Goal: Check status: Check status

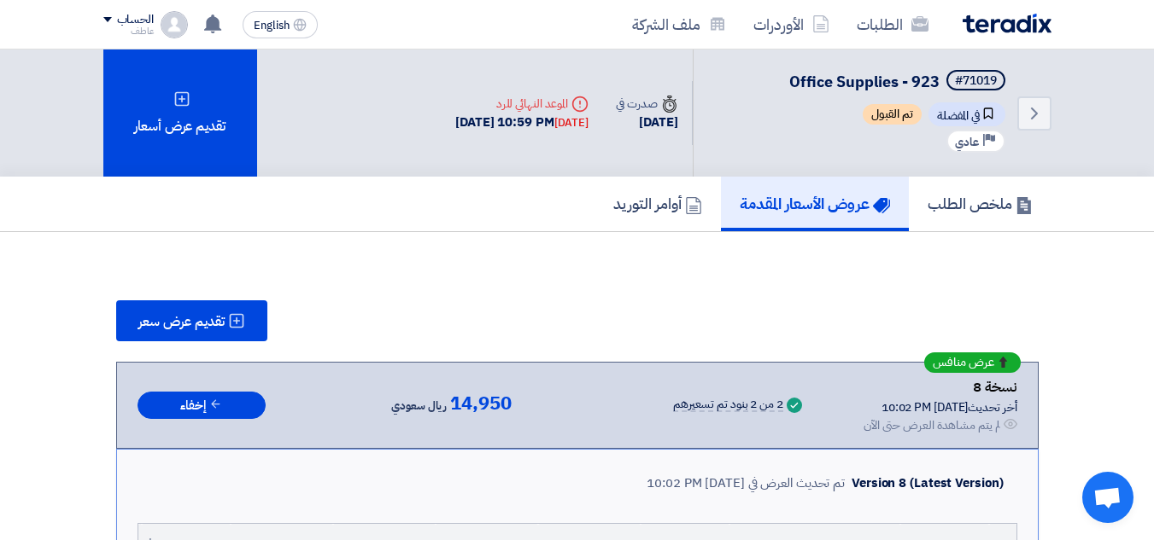
click at [511, 123] on div "[DATE] 10:59 PM [DATE]" at bounding box center [521, 123] width 133 height 20
click at [554, 123] on div "[DATE]" at bounding box center [571, 122] width 34 height 17
click at [470, 124] on div "[DATE] 10:59 PM [DATE]" at bounding box center [521, 123] width 133 height 20
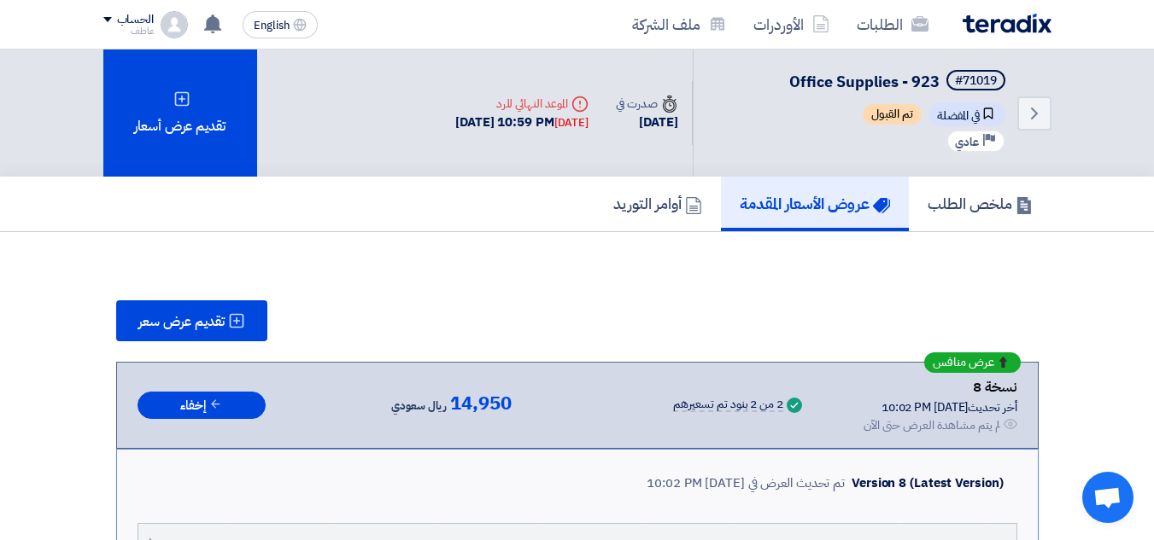
click at [441, 133] on div "Deadline الموعد النهائي للرد [DATE] 10:59 PM [DATE]" at bounding box center [521, 113] width 161 height 65
drag, startPoint x: 380, startPoint y: 119, endPoint x: 571, endPoint y: 122, distance: 191.3
click at [571, 122] on div "[DATE] 10:59 PM [DATE]" at bounding box center [521, 123] width 133 height 20
click at [554, 124] on div "[DATE]" at bounding box center [571, 122] width 34 height 17
click at [627, 119] on div "[DATE]" at bounding box center [646, 123] width 61 height 20
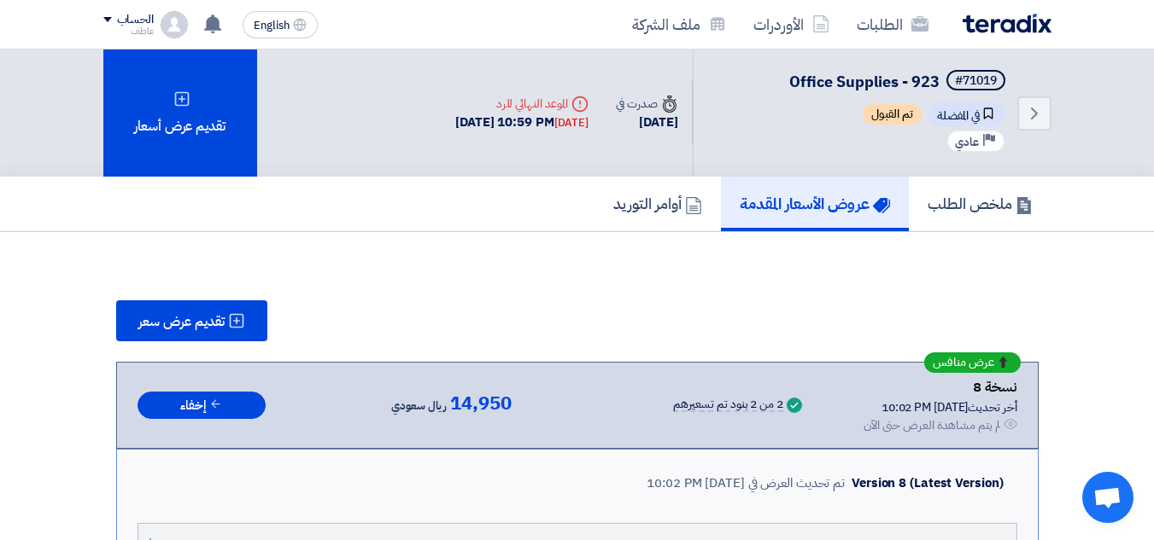
click at [627, 119] on div "[DATE]" at bounding box center [646, 123] width 61 height 20
click at [625, 121] on div "[DATE]" at bounding box center [646, 123] width 61 height 20
click at [494, 124] on div "[DATE] 10:59 PM [DATE]" at bounding box center [521, 123] width 133 height 20
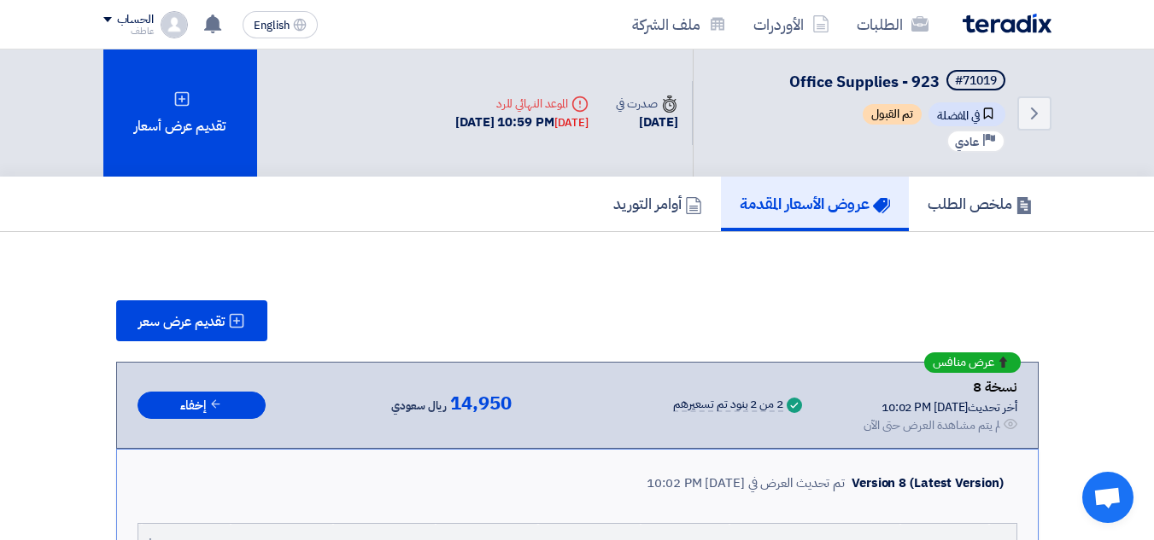
click at [494, 124] on div "[DATE] 10:59 PM [DATE]" at bounding box center [521, 123] width 133 height 20
click at [499, 124] on div "[DATE] 10:59 PM [DATE]" at bounding box center [521, 123] width 133 height 20
drag, startPoint x: 381, startPoint y: 127, endPoint x: 569, endPoint y: 125, distance: 187.9
click at [569, 125] on div "[DATE] 10:59 PM [DATE]" at bounding box center [521, 123] width 133 height 20
click at [513, 125] on div "[DATE] 10:59 PM [DATE]" at bounding box center [521, 123] width 133 height 20
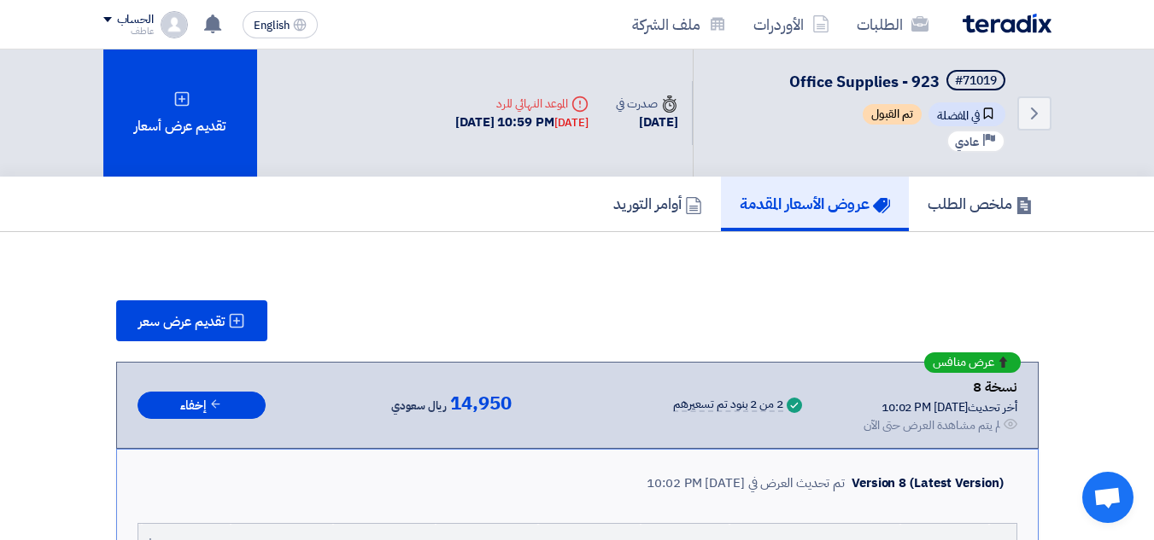
click at [513, 125] on div "[DATE] 10:59 PM [DATE]" at bounding box center [521, 123] width 133 height 20
click at [653, 204] on h5 "أوامر التوريد" at bounding box center [657, 204] width 89 height 20
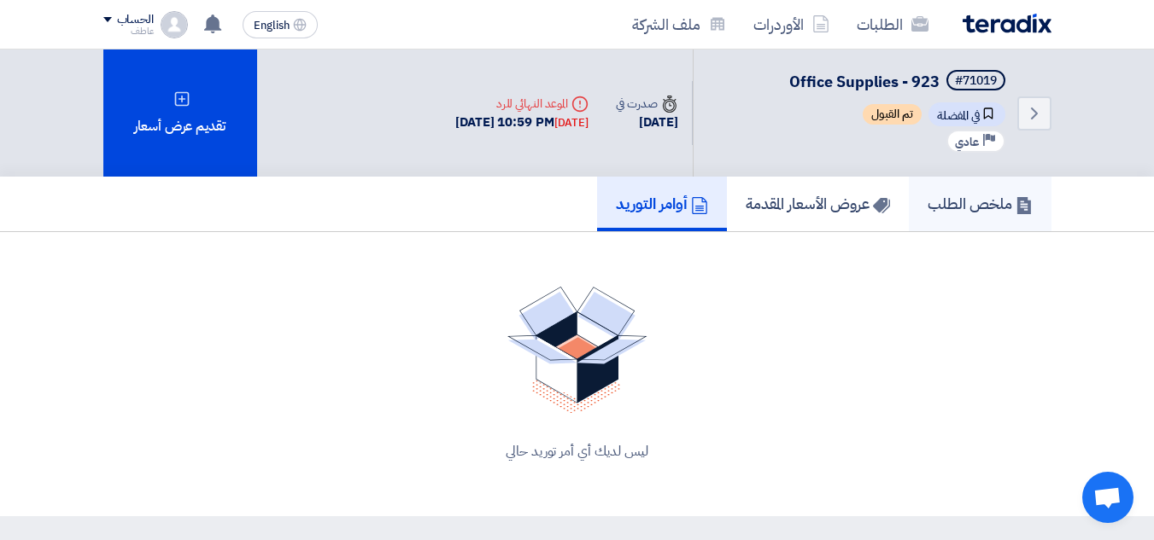
click at [967, 208] on h5 "ملخص الطلب" at bounding box center [979, 204] width 105 height 20
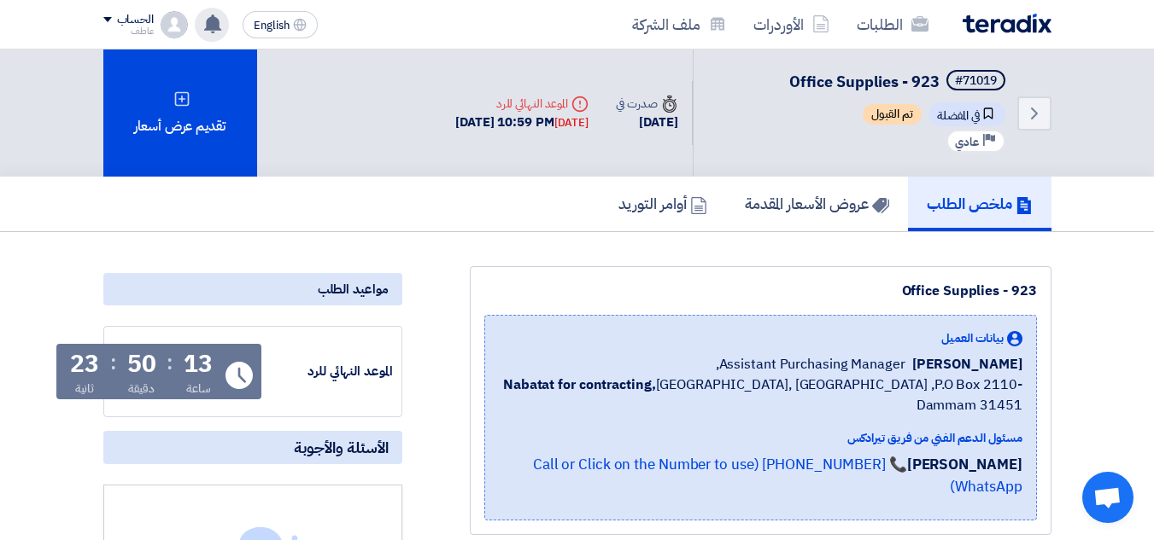
click at [218, 27] on use at bounding box center [212, 24] width 17 height 19
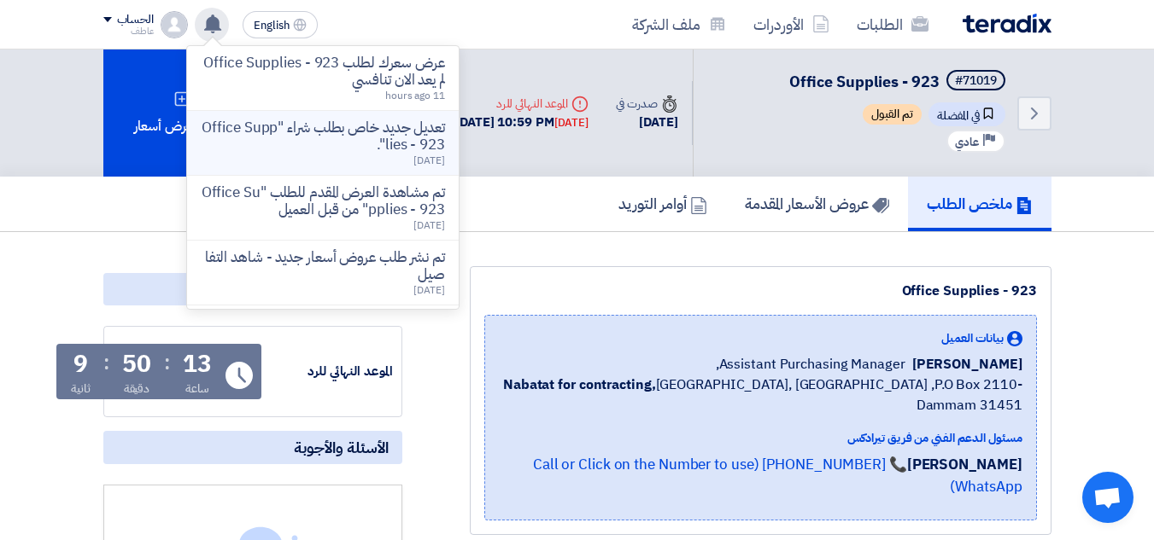
click at [383, 141] on p "تعديل جديد خاص بطلب شراء "Office Supplies - 923"." at bounding box center [323, 137] width 244 height 34
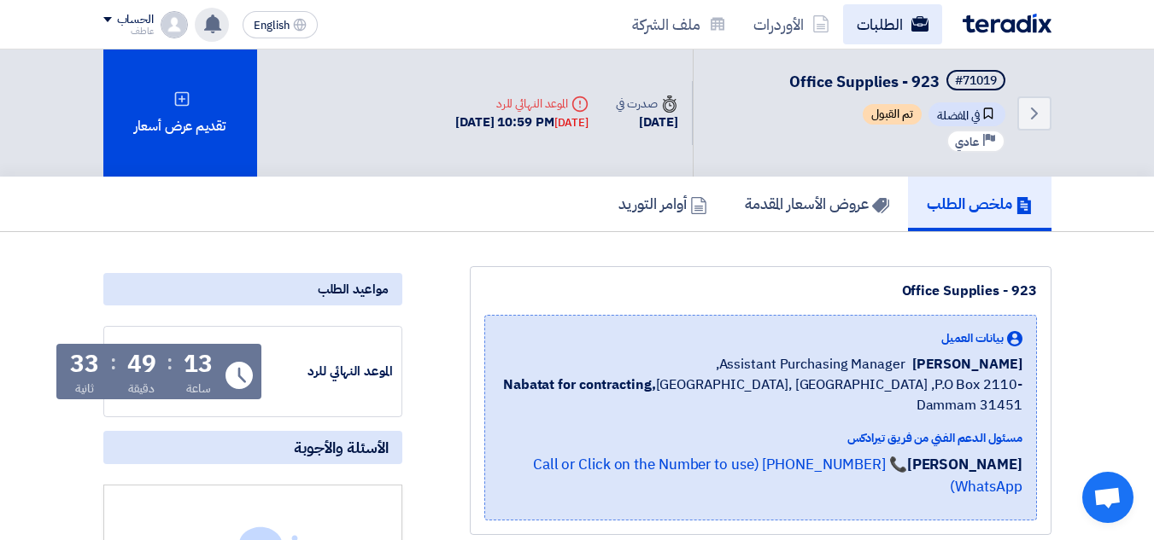
click at [886, 26] on link "الطلبات" at bounding box center [892, 24] width 99 height 40
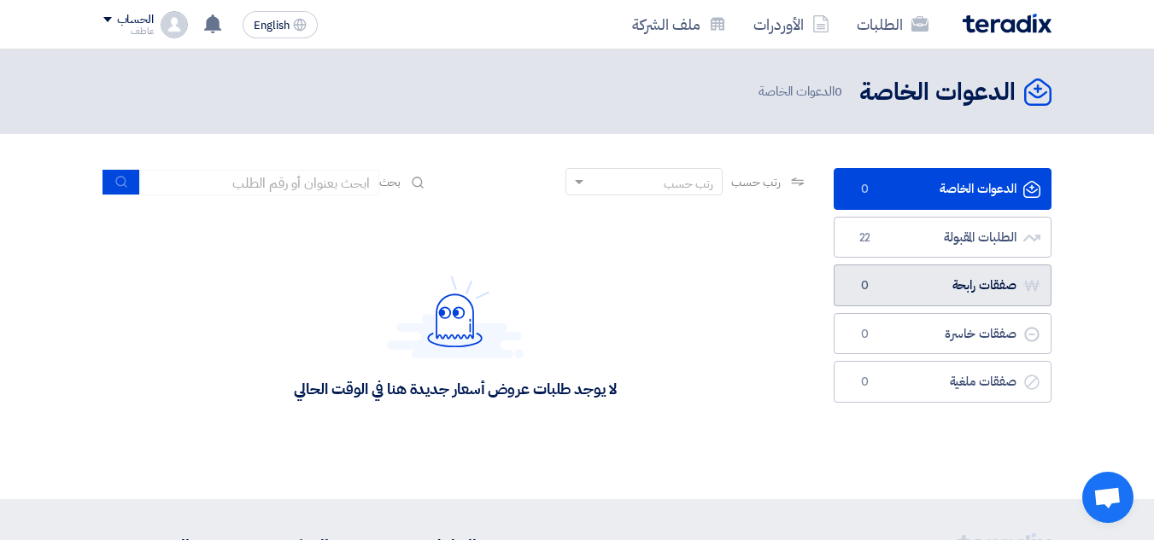
click at [953, 281] on link "صفقات رابحة صفقات رابحة 0" at bounding box center [942, 286] width 218 height 42
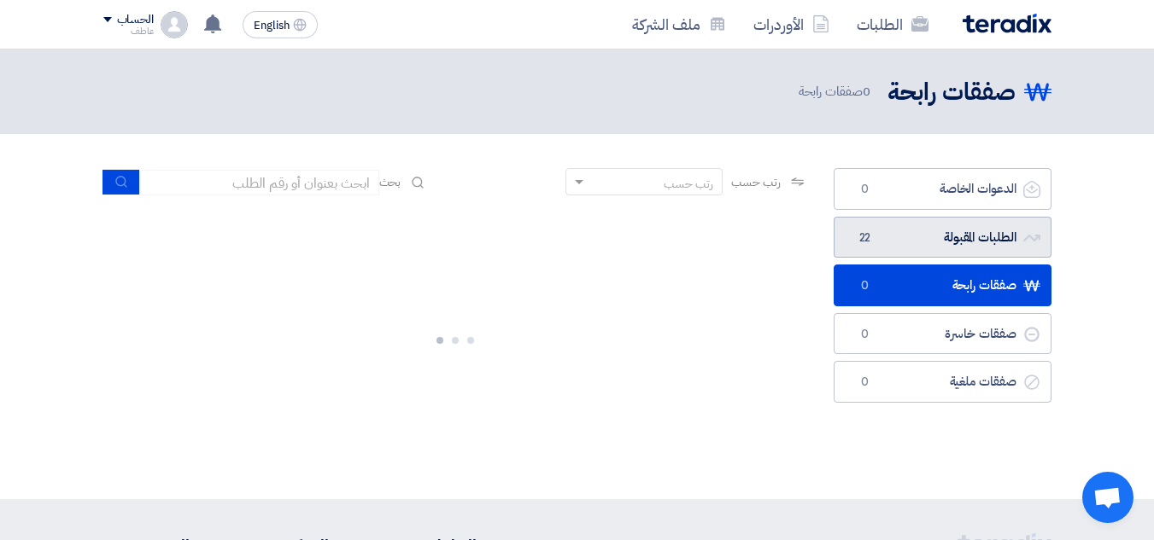
click at [958, 239] on link "الطلبات المقبولة الطلبات المقبولة 22" at bounding box center [942, 238] width 218 height 42
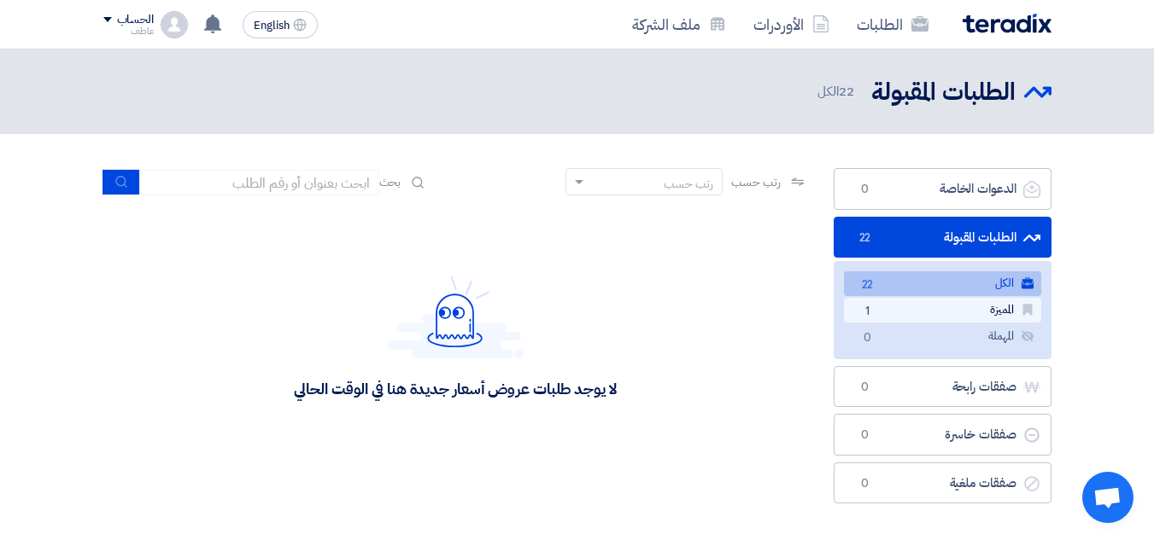
click at [943, 304] on link "المميزة المميزة 1" at bounding box center [942, 310] width 197 height 25
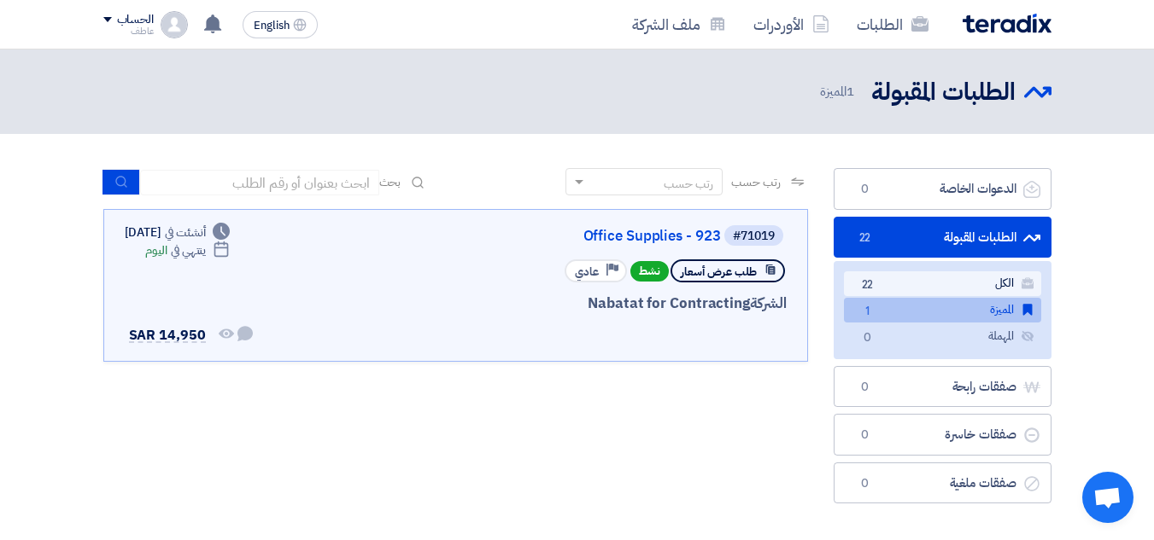
click at [956, 281] on link "الكل الكل 22" at bounding box center [942, 284] width 197 height 25
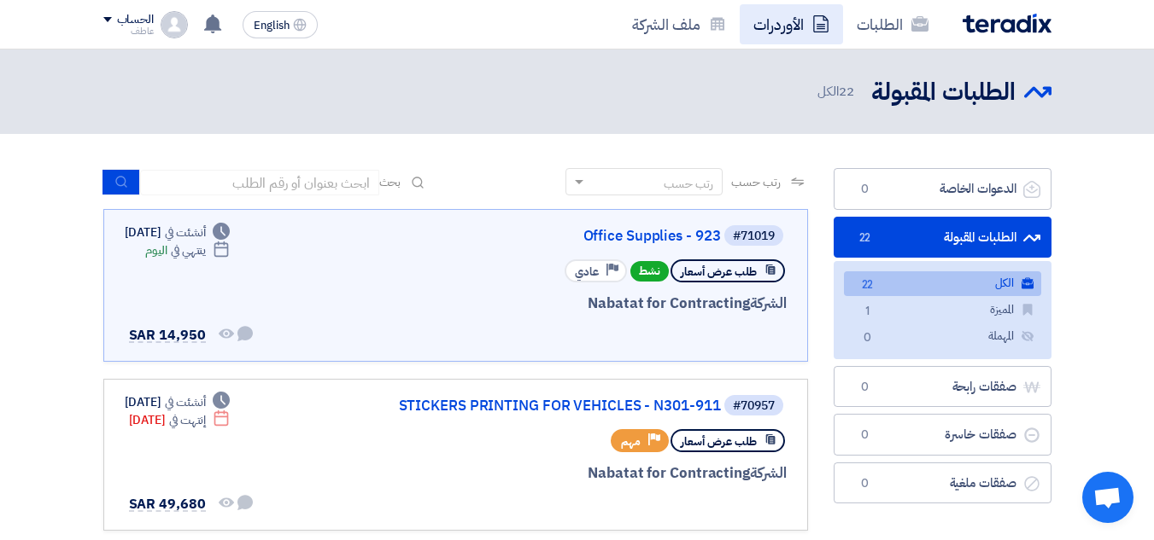
click at [777, 22] on link "الأوردرات" at bounding box center [790, 24] width 103 height 40
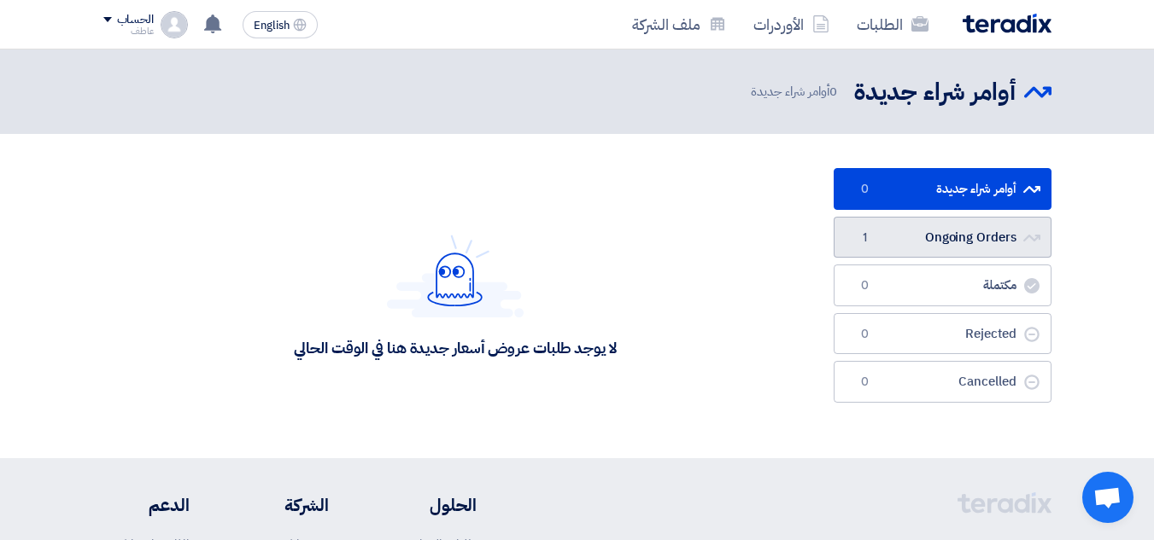
click at [945, 238] on link "Ongoing Orders Ongoing Orders 1" at bounding box center [942, 238] width 218 height 42
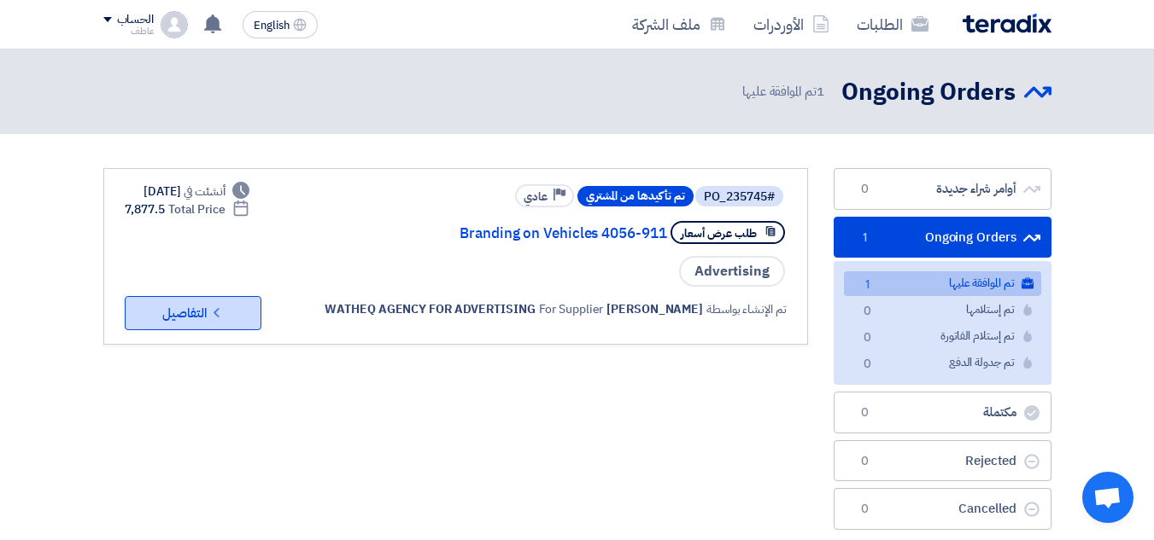
click at [218, 318] on use at bounding box center [215, 312] width 5 height 9
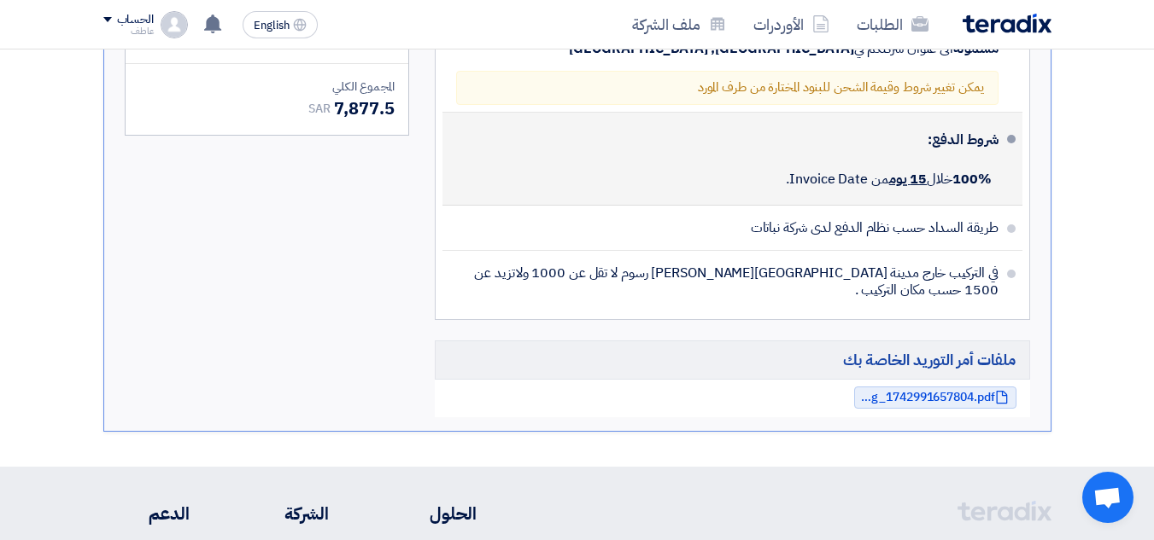
scroll to position [1110, 0]
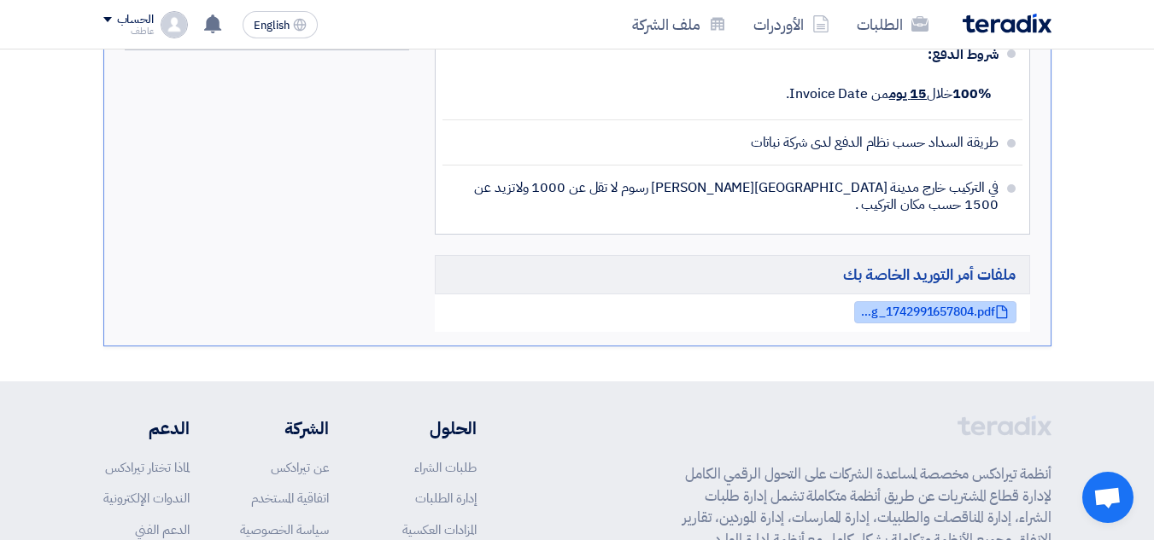
click at [938, 315] on span "PO_Branding_1742991657804.pdf" at bounding box center [926, 312] width 137 height 13
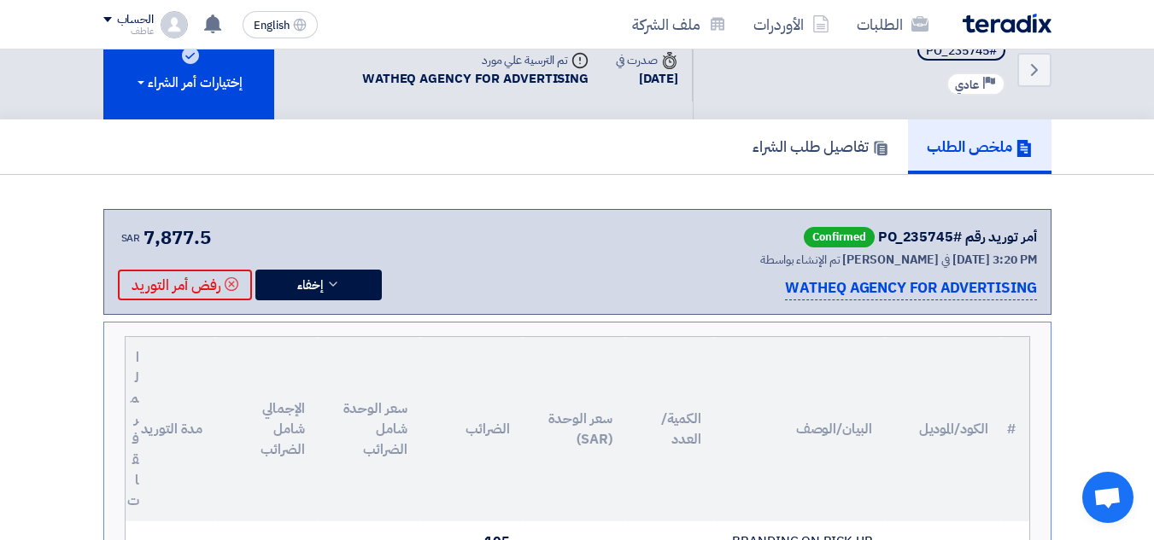
scroll to position [0, 0]
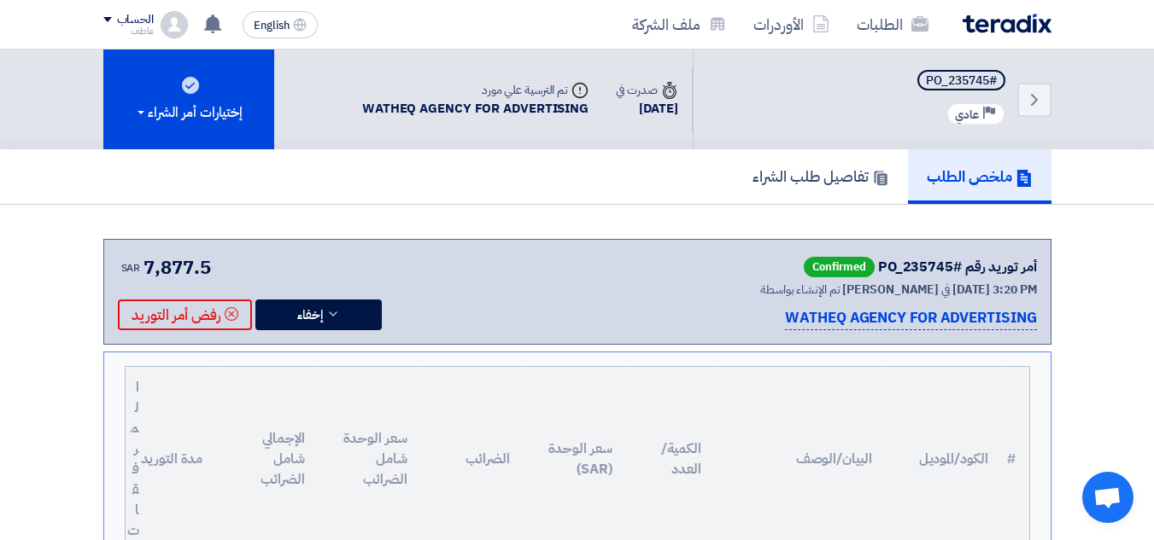
click at [881, 330] on p "WATHEQ AGENCY FOR ADVERTISING" at bounding box center [910, 318] width 251 height 23
drag, startPoint x: 778, startPoint y: 335, endPoint x: 1036, endPoint y: 329, distance: 257.9
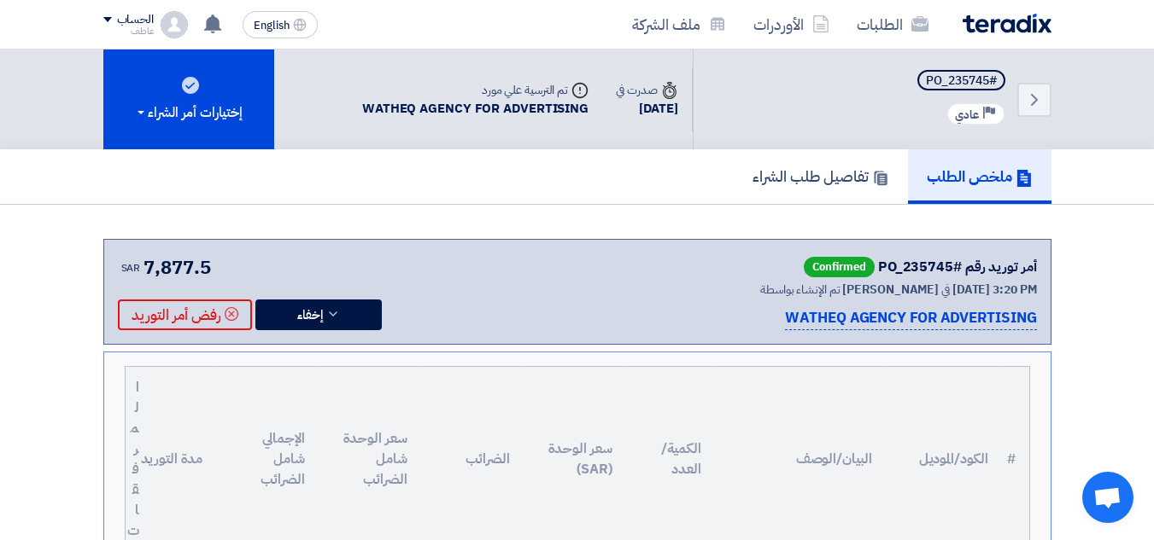
click at [1036, 330] on div "WATHEQ AGENCY FOR ADVERTISING" at bounding box center [870, 318] width 333 height 23
click at [887, 330] on p "WATHEQ AGENCY FOR ADVERTISING" at bounding box center [910, 318] width 251 height 23
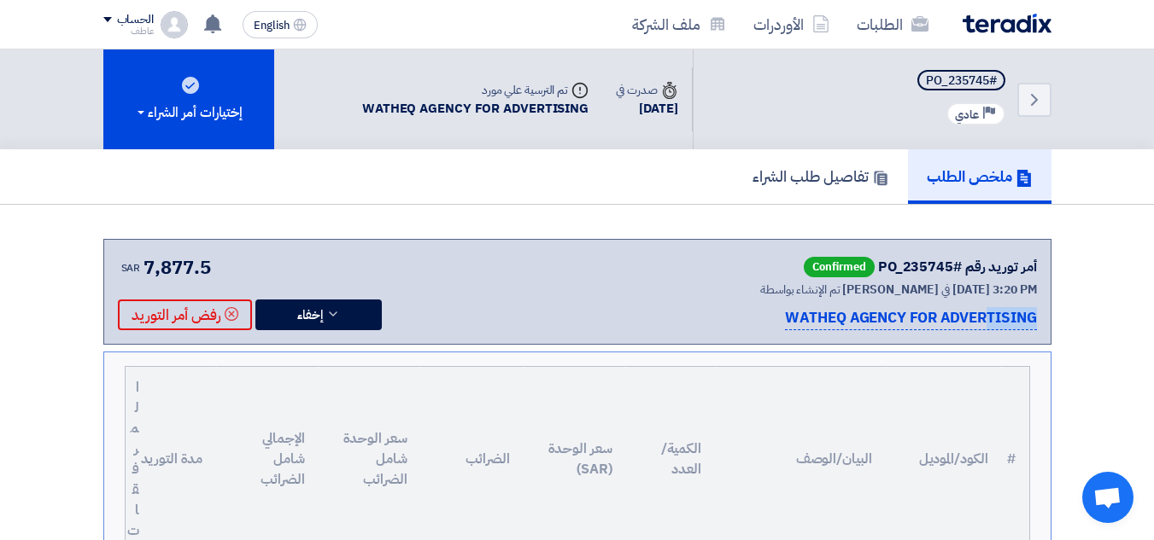
drag, startPoint x: 954, startPoint y: 268, endPoint x: 885, endPoint y: 275, distance: 68.6
click at [885, 275] on div "أمر توريد رقم #PO_235745" at bounding box center [957, 267] width 159 height 20
click at [832, 268] on span "Confirmed" at bounding box center [838, 267] width 71 height 20
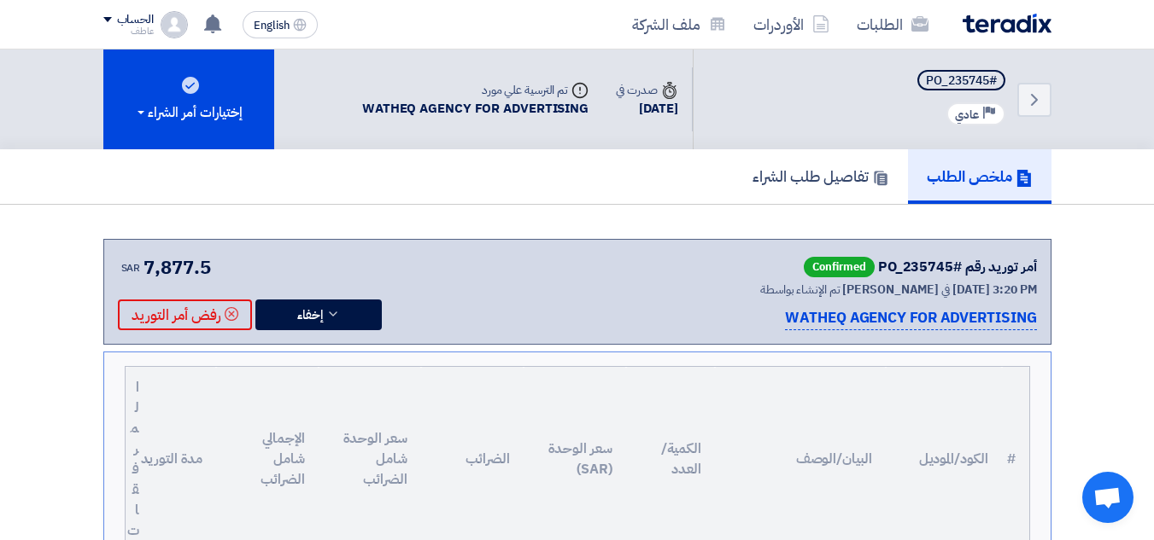
click at [832, 268] on span "Confirmed" at bounding box center [838, 267] width 71 height 20
drag, startPoint x: 840, startPoint y: 266, endPoint x: 862, endPoint y: 266, distance: 21.3
click at [841, 266] on span "Confirmed" at bounding box center [838, 267] width 71 height 20
click at [798, 263] on div "أمر توريد رقم #PO_235745 Confirmed" at bounding box center [870, 267] width 333 height 27
